Goal: Share content

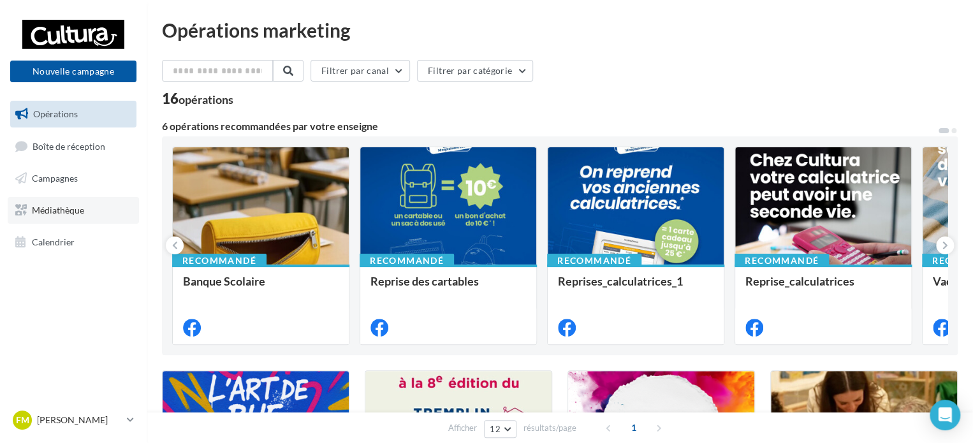
click at [84, 219] on link "Médiathèque" at bounding box center [73, 210] width 131 height 27
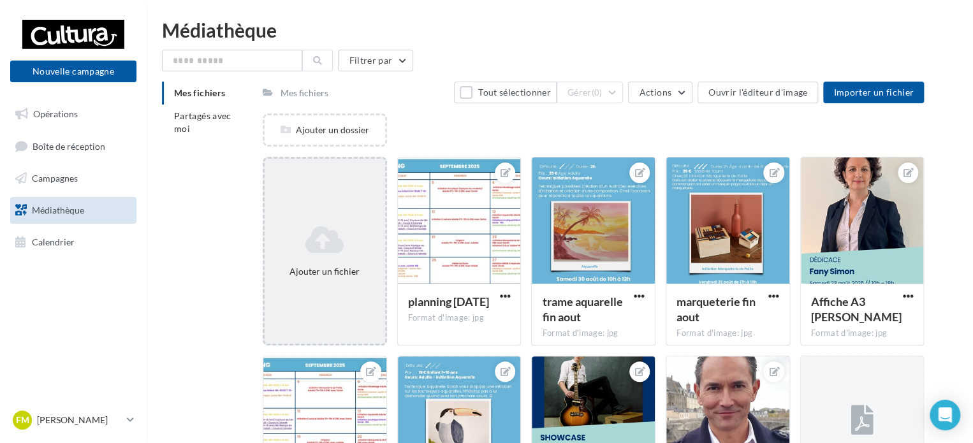
click at [335, 240] on icon at bounding box center [325, 239] width 110 height 31
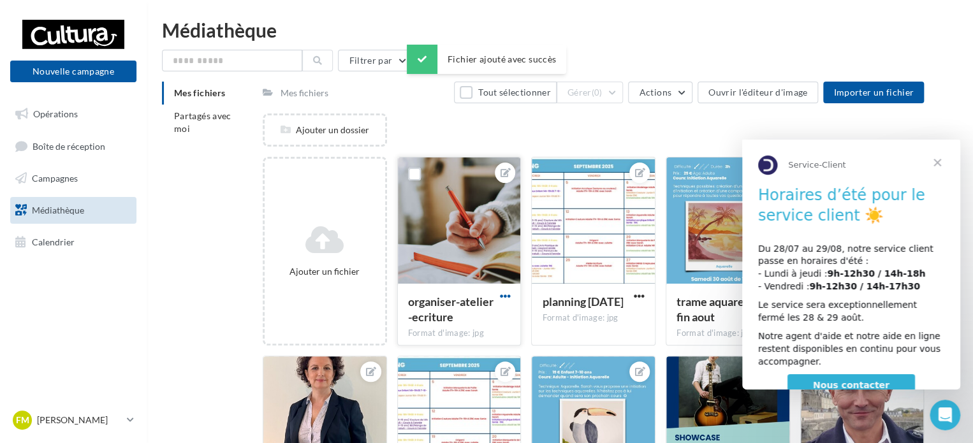
click at [507, 295] on span "button" at bounding box center [504, 296] width 11 height 11
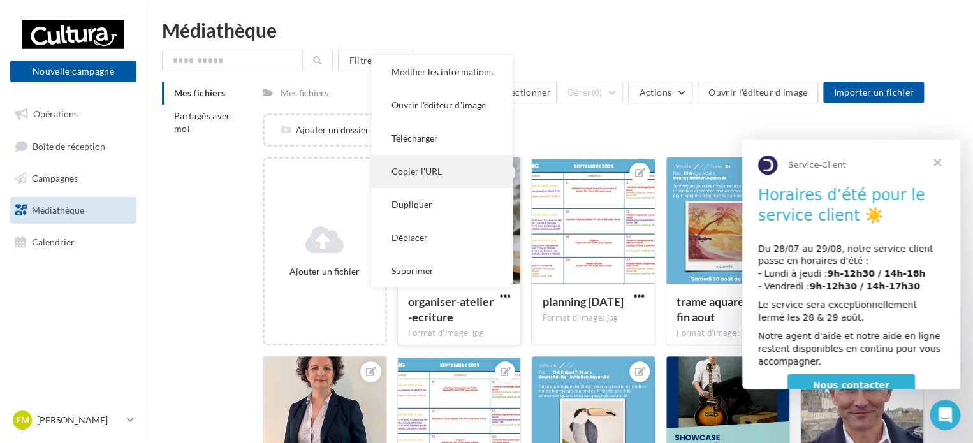
click at [467, 170] on button "Copier l'URL" at bounding box center [442, 171] width 142 height 33
